Goal: Task Accomplishment & Management: Complete application form

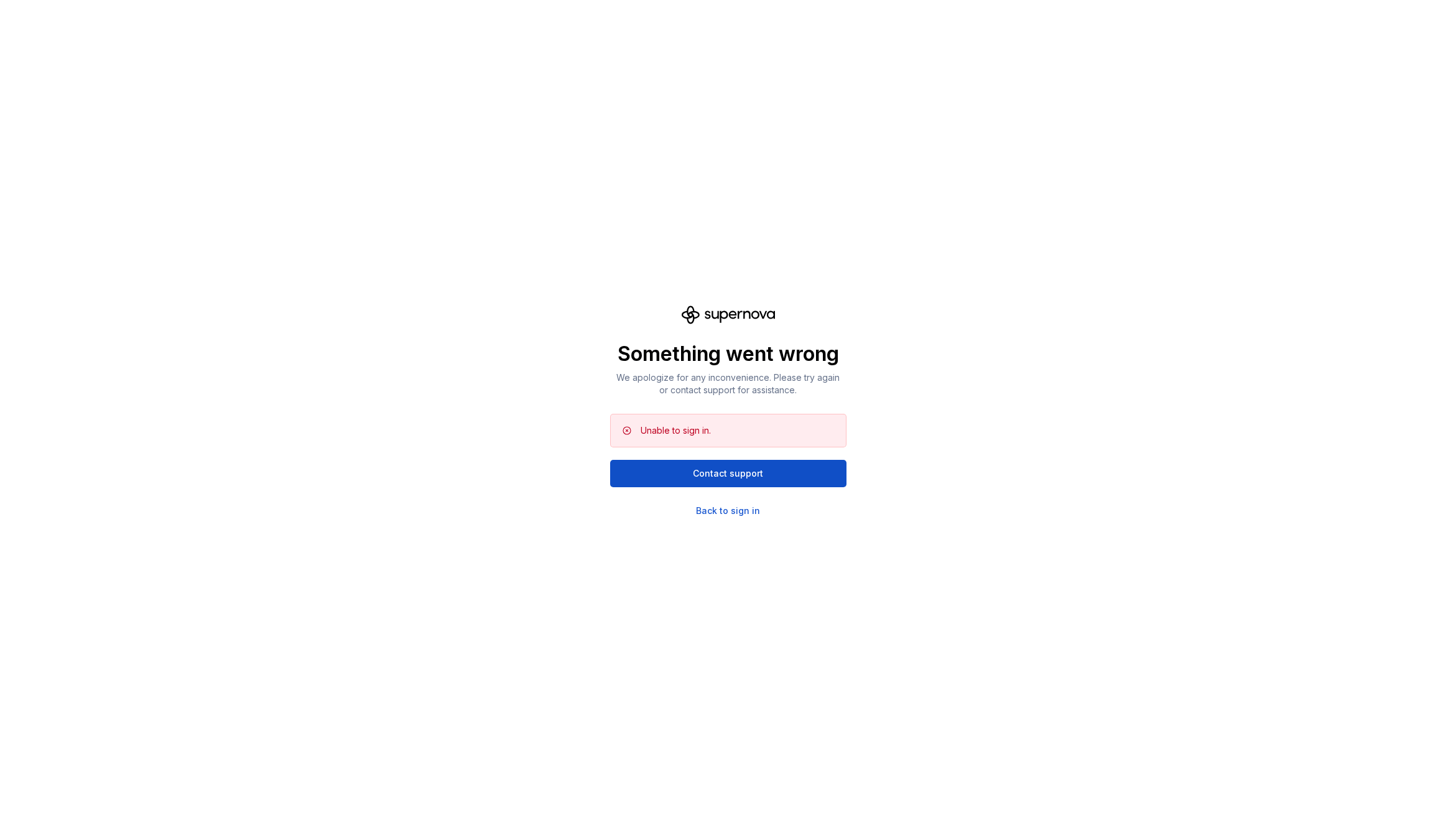
click at [691, 421] on div "Unable to sign in." at bounding box center [728, 431] width 237 height 34
click at [673, 432] on div "Unable to sign in." at bounding box center [676, 430] width 70 height 12
click at [722, 510] on div "Back to sign in" at bounding box center [727, 511] width 64 height 12
